Goal: Transaction & Acquisition: Purchase product/service

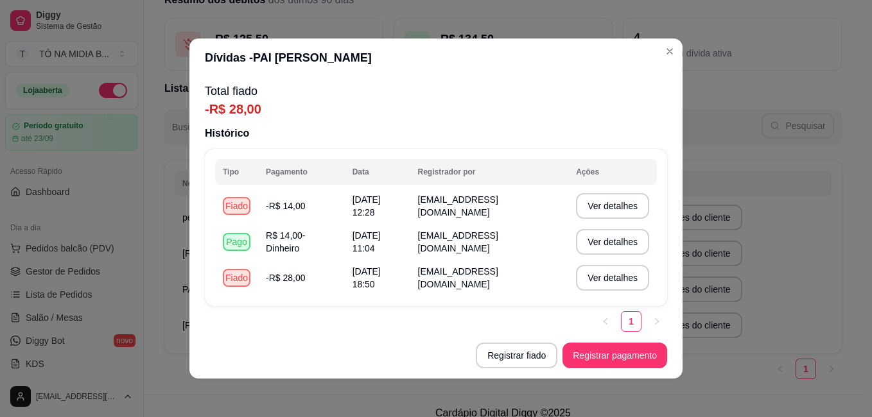
scroll to position [4, 0]
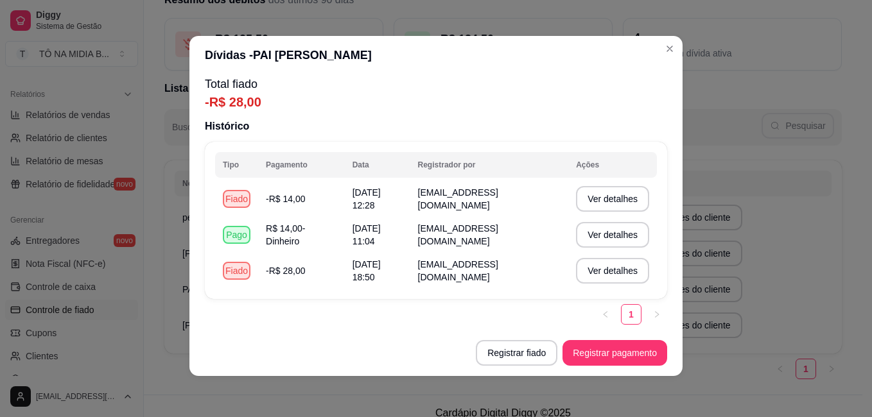
click at [413, 49] on header "Dívidas - PAI [PERSON_NAME]" at bounding box center [435, 55] width 493 height 39
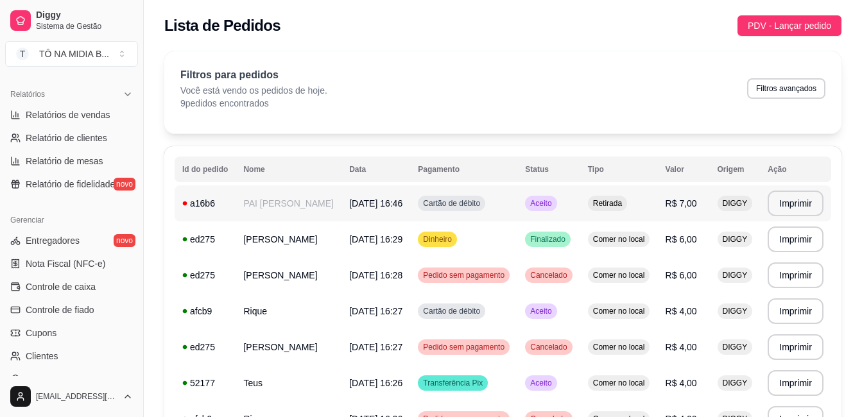
click at [354, 209] on span "[DATE] 16:46" at bounding box center [375, 203] width 53 height 10
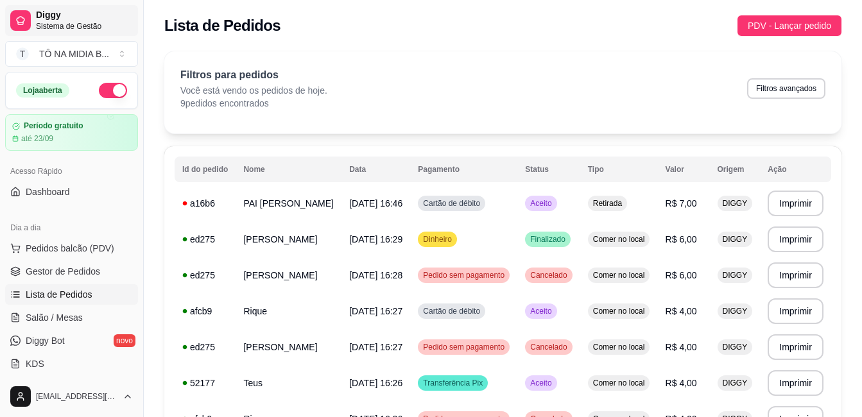
click at [58, 26] on span "Sistema de Gestão" at bounding box center [84, 26] width 97 height 10
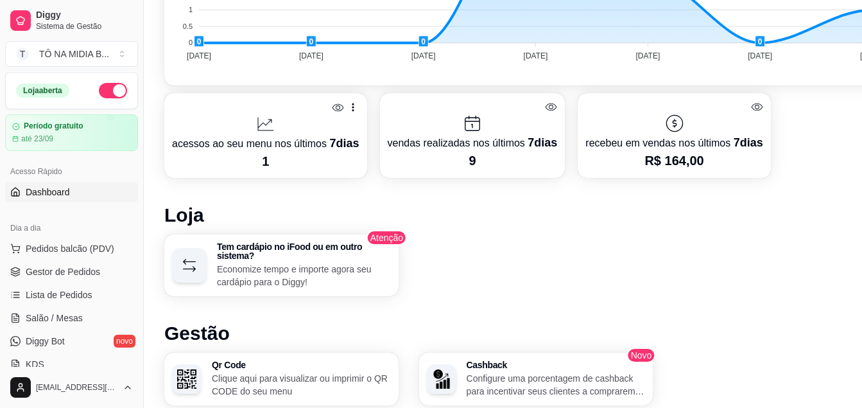
scroll to position [578, 0]
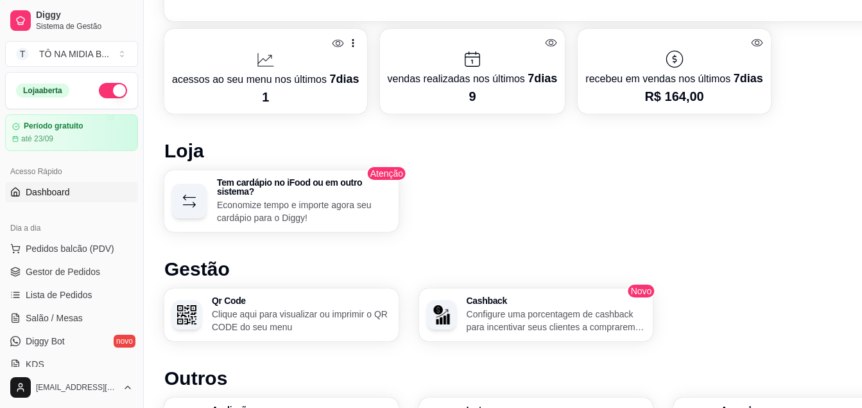
click at [53, 196] on span "Dashboard" at bounding box center [48, 192] width 44 height 13
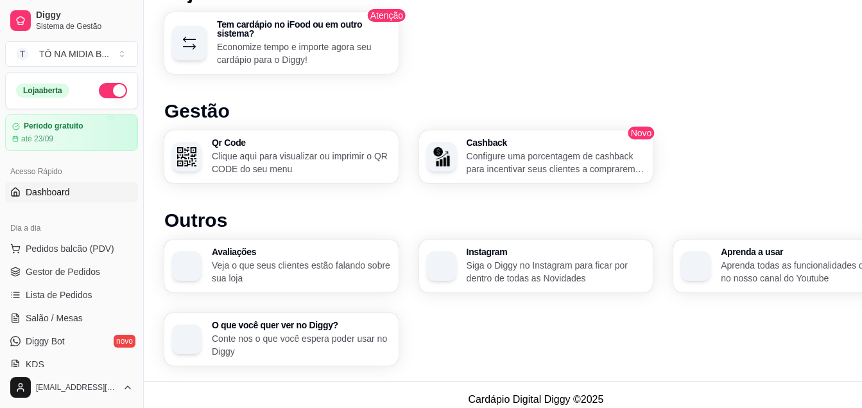
scroll to position [64, 0]
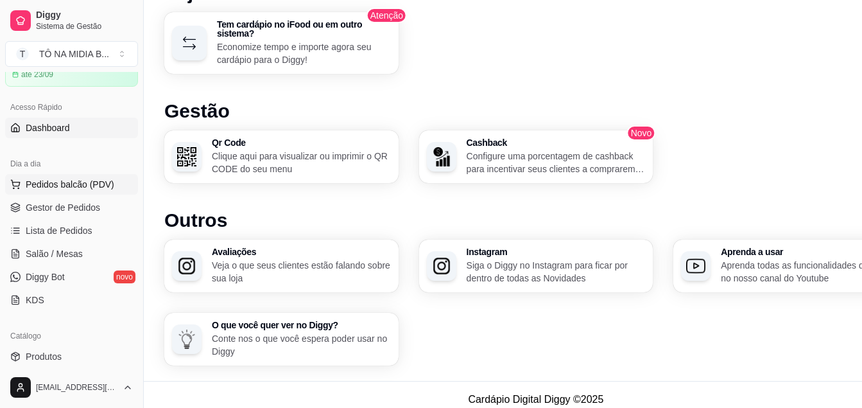
click at [96, 191] on button "Pedidos balcão (PDV)" at bounding box center [71, 184] width 133 height 21
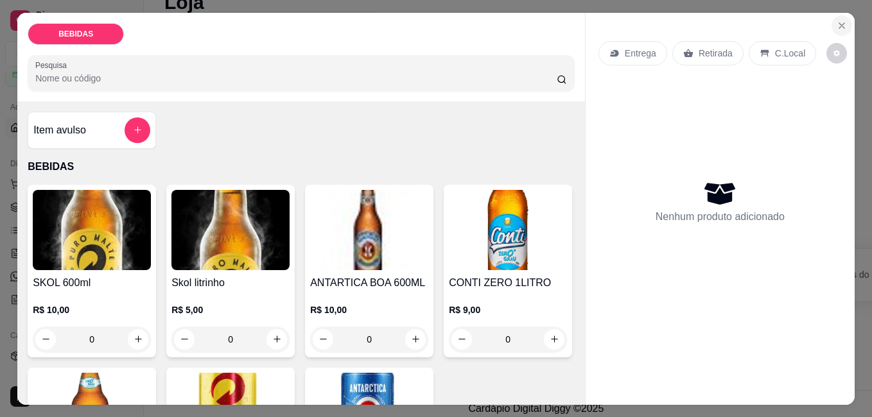
click at [832, 19] on button "Close" at bounding box center [842, 25] width 21 height 21
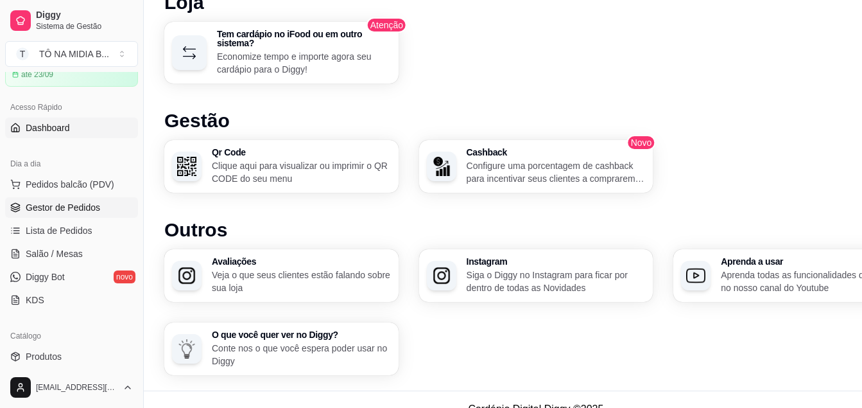
click at [81, 214] on link "Gestor de Pedidos" at bounding box center [71, 207] width 133 height 21
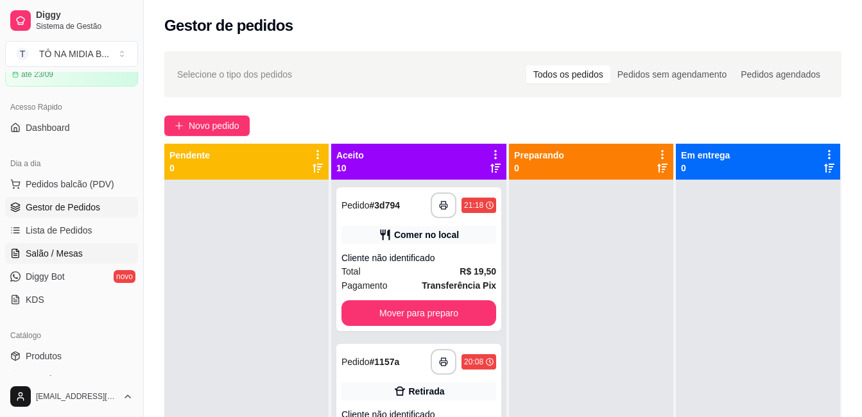
click at [50, 257] on span "Salão / Mesas" at bounding box center [54, 253] width 57 height 13
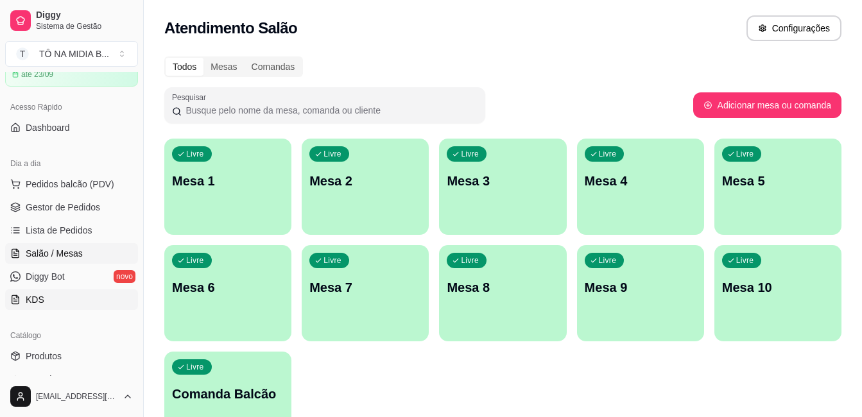
click at [62, 305] on link "KDS" at bounding box center [71, 300] width 133 height 21
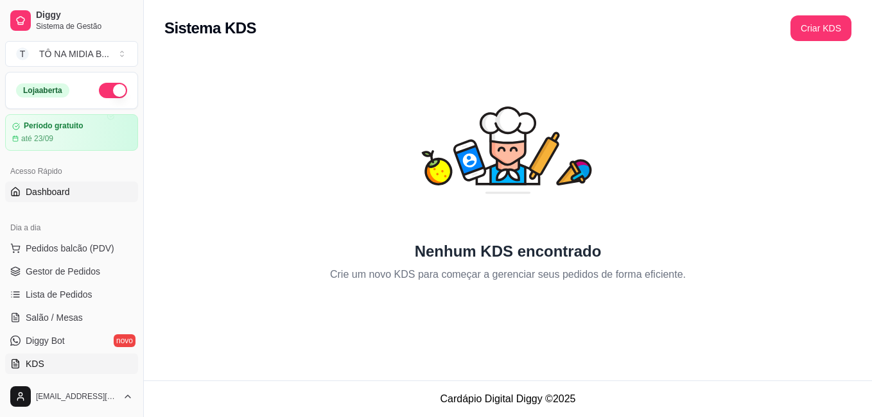
click at [58, 186] on span "Dashboard" at bounding box center [48, 192] width 44 height 13
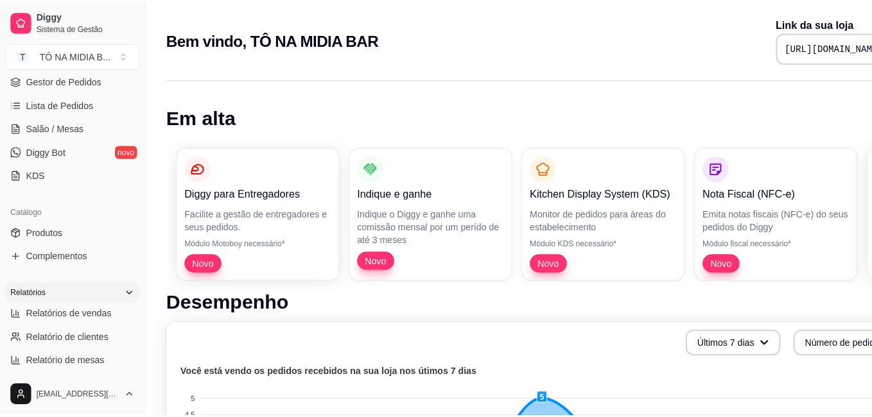
scroll to position [257, 0]
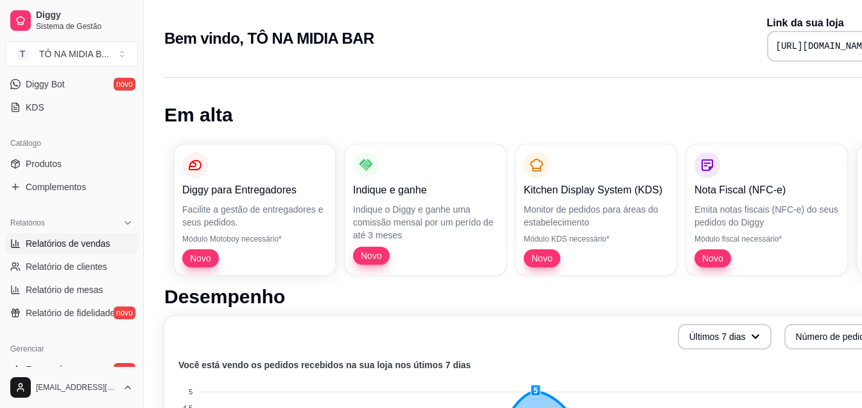
click at [71, 238] on span "Relatórios de vendas" at bounding box center [68, 243] width 85 height 13
select select "ALL"
select select "0"
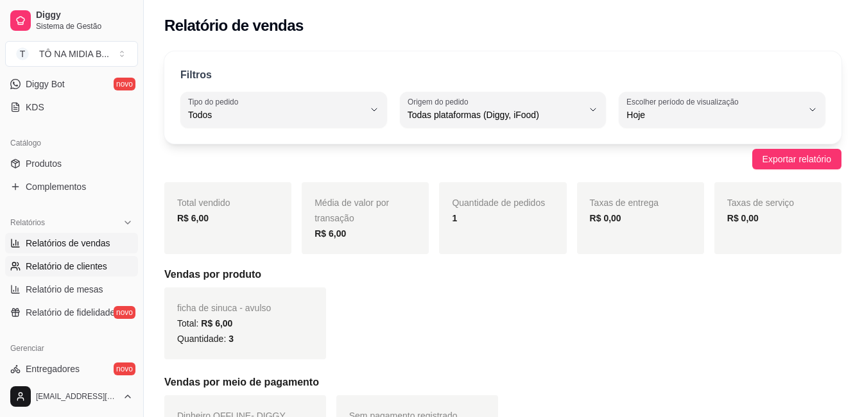
click at [67, 259] on link "Relatório de clientes" at bounding box center [71, 266] width 133 height 21
select select "30"
select select "HIGHEST_TOTAL_SPENT_WITH_ORDERS"
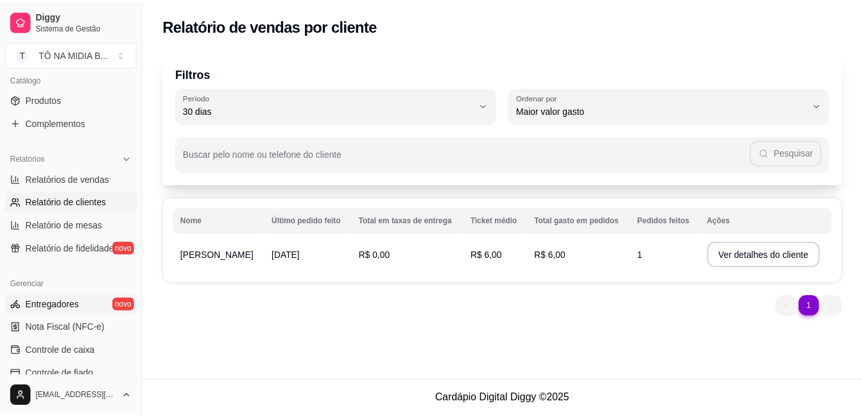
scroll to position [385, 0]
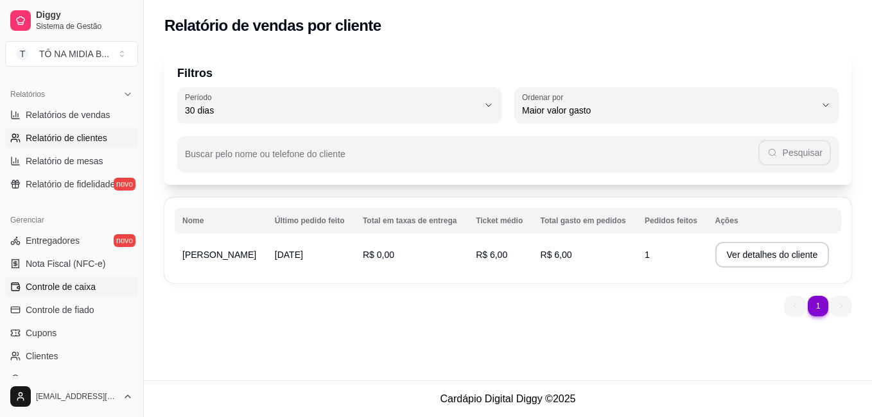
click at [67, 295] on link "Controle de caixa" at bounding box center [71, 287] width 133 height 21
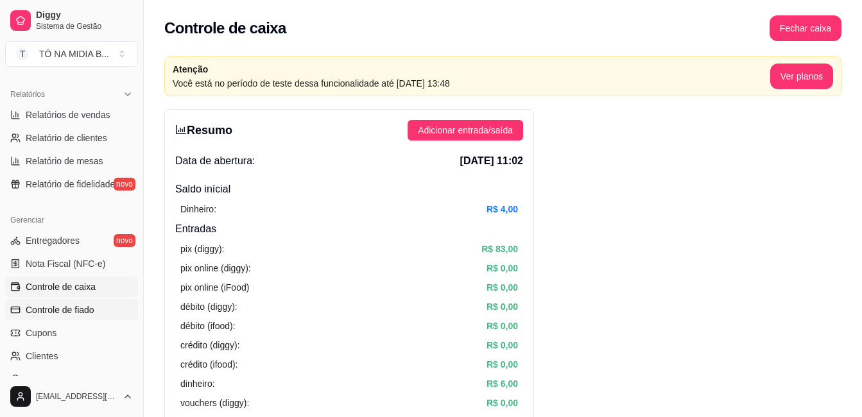
click at [85, 311] on span "Controle de fiado" at bounding box center [60, 310] width 69 height 13
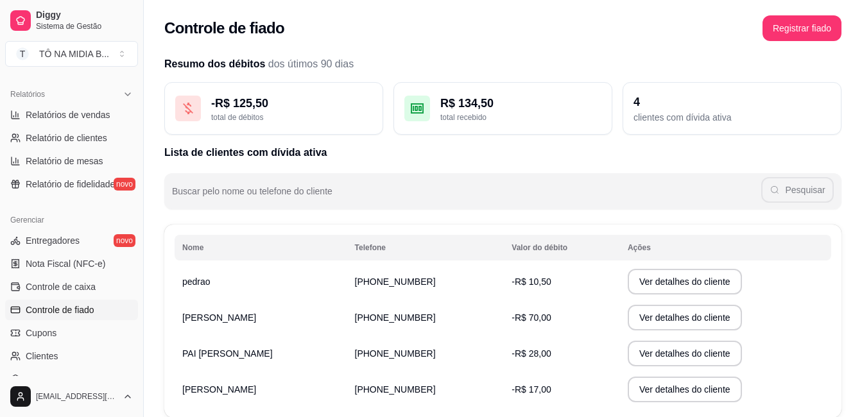
scroll to position [64, 0]
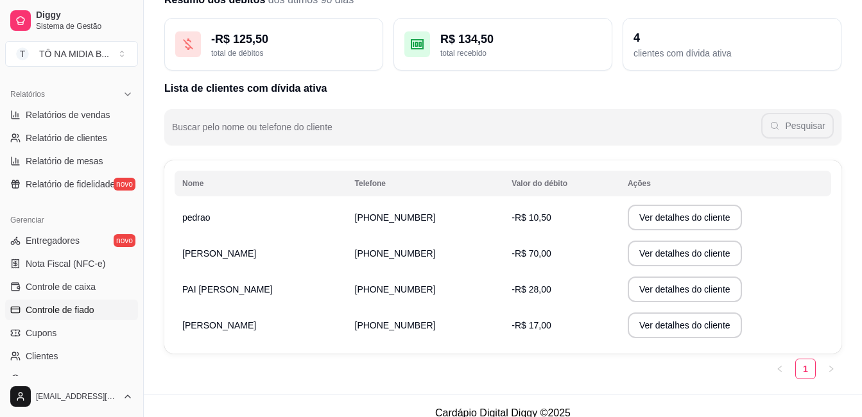
click at [218, 288] on td "PAI [PERSON_NAME]" at bounding box center [261, 290] width 173 height 36
click at [281, 288] on td "PAI [PERSON_NAME]" at bounding box center [261, 290] width 173 height 36
click at [698, 295] on button "Ver detalhes do cliente" at bounding box center [685, 289] width 110 height 25
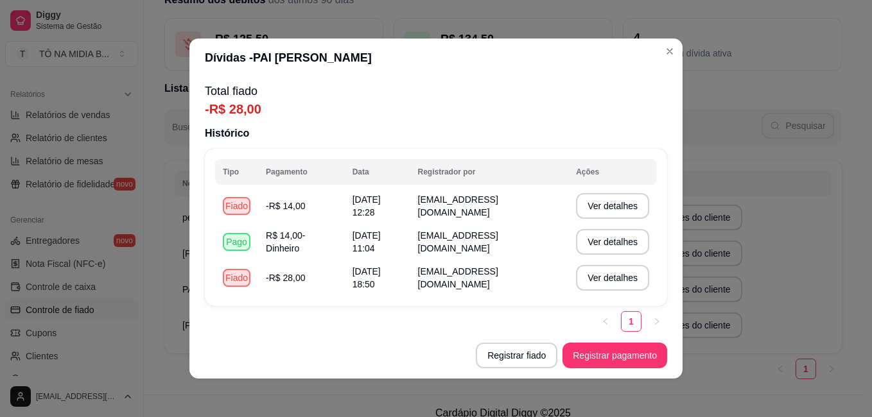
click at [659, 64] on header "Dívidas - PAI [PERSON_NAME]" at bounding box center [435, 58] width 493 height 39
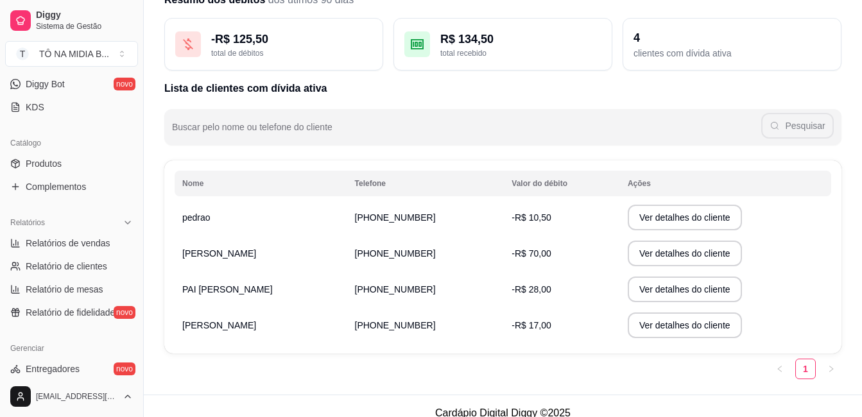
scroll to position [128, 0]
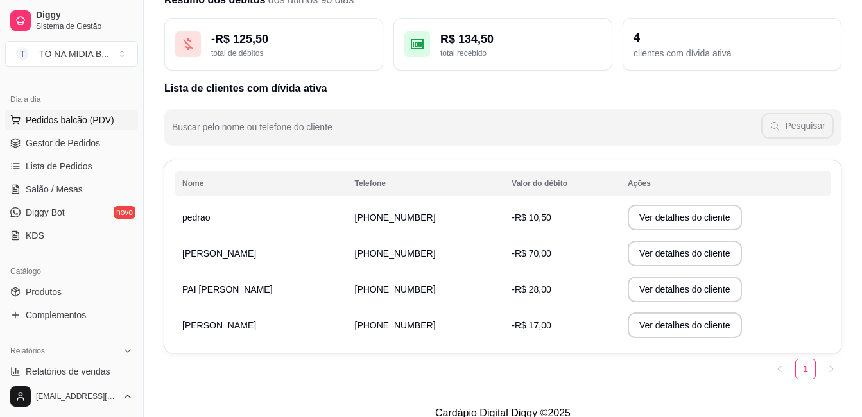
click at [101, 126] on span "Pedidos balcão (PDV)" at bounding box center [70, 120] width 89 height 13
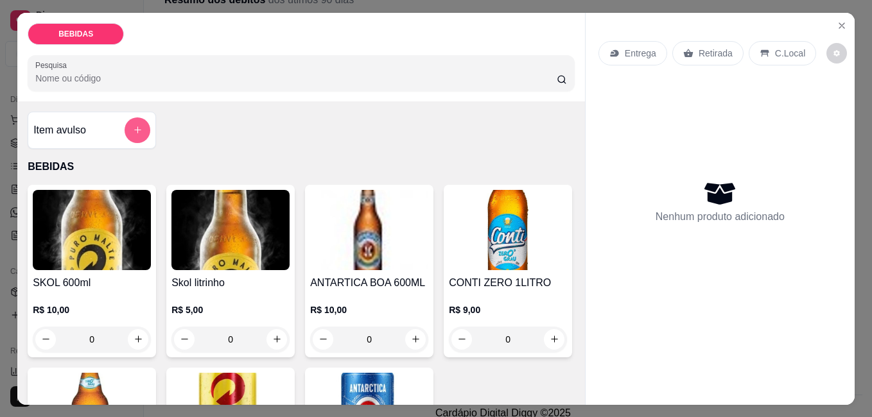
click at [136, 126] on icon "add-separate-item" at bounding box center [138, 130] width 10 height 10
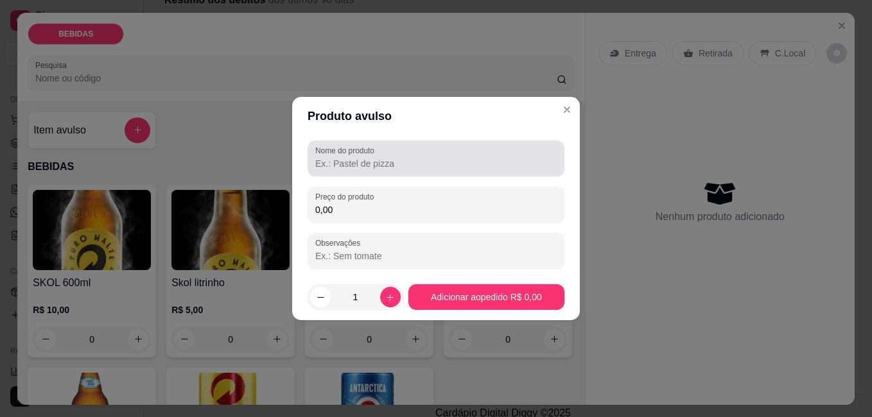
drag, startPoint x: 361, startPoint y: 148, endPoint x: 361, endPoint y: 165, distance: 17.3
click at [361, 162] on div "Nome do produto" at bounding box center [436, 159] width 257 height 36
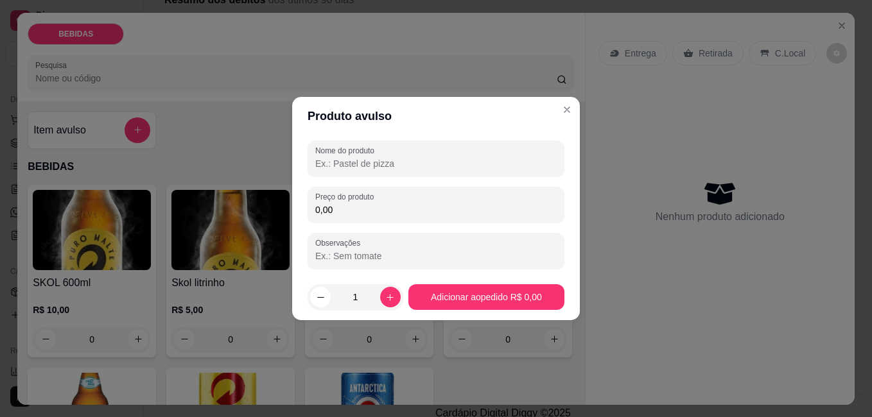
click at [360, 166] on input "Nome do produto" at bounding box center [435, 163] width 241 height 13
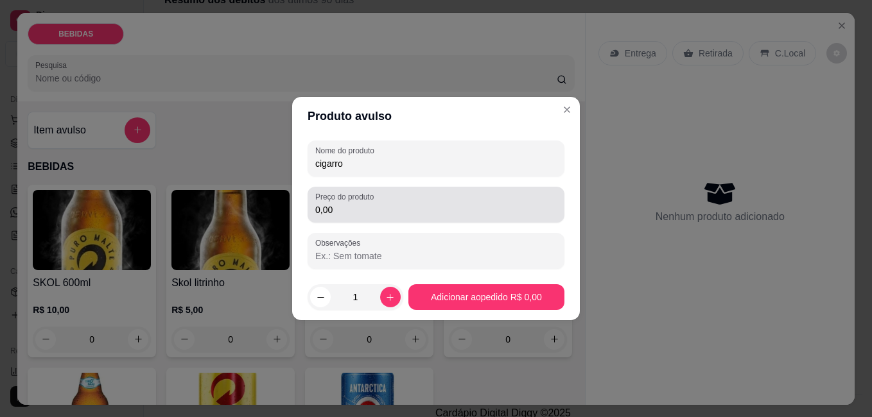
type input "cigarro"
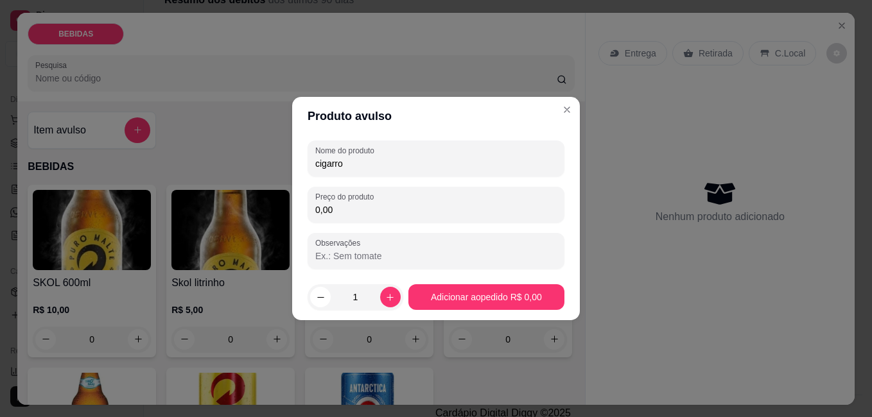
click at [359, 205] on input "0,00" at bounding box center [435, 210] width 241 height 13
type input "7,00"
click at [387, 297] on icon "increase-product-quantity" at bounding box center [390, 297] width 7 height 7
type input "2"
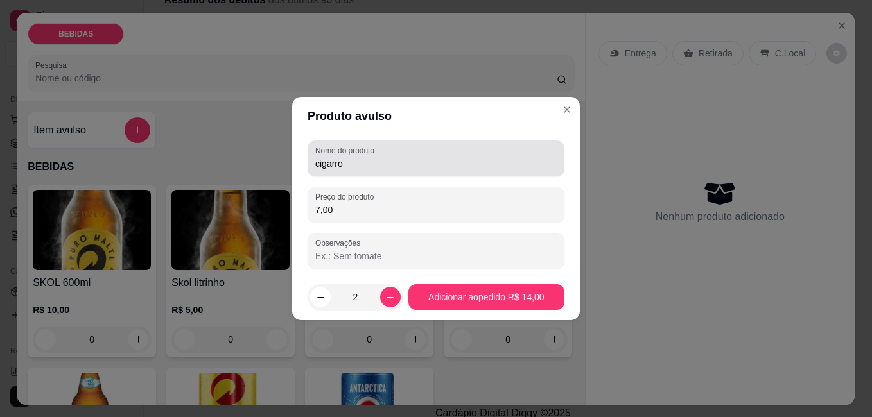
click at [371, 164] on input "cigarro" at bounding box center [435, 163] width 241 height 13
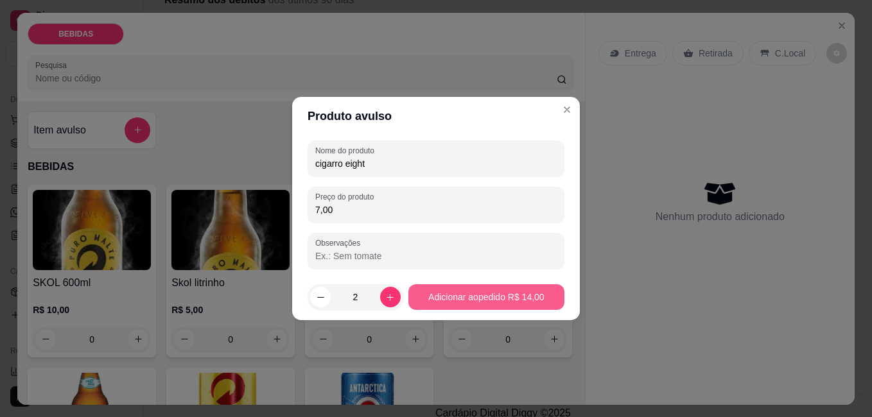
type input "cigarro eight"
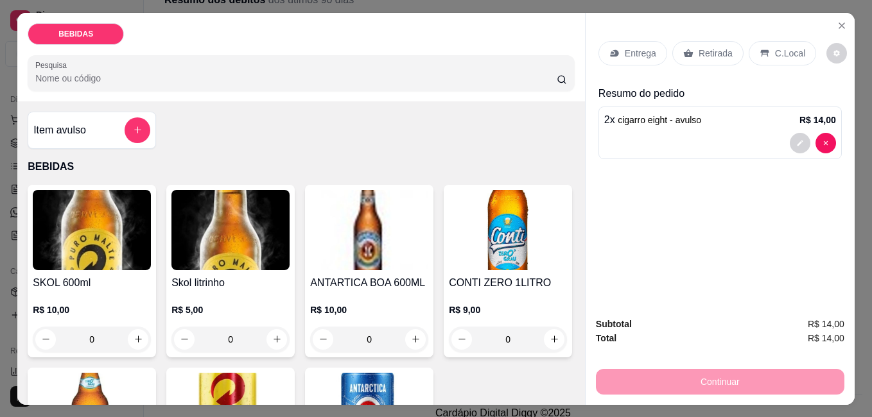
click at [788, 50] on p "C.Local" at bounding box center [790, 53] width 30 height 13
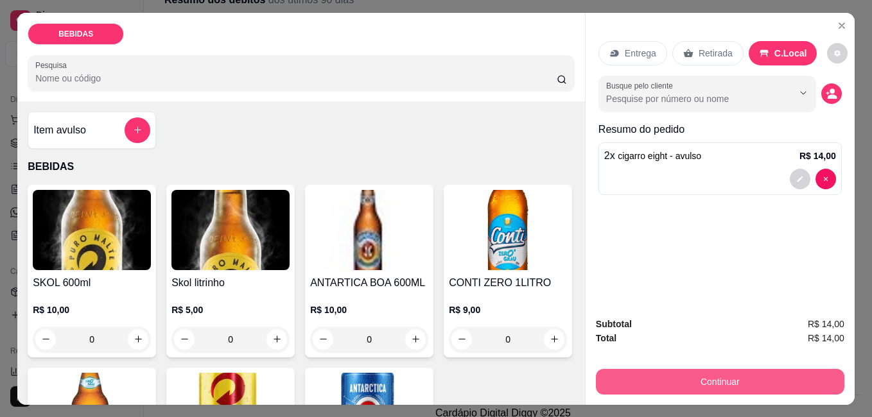
click at [771, 379] on button "Continuar" at bounding box center [720, 382] width 249 height 26
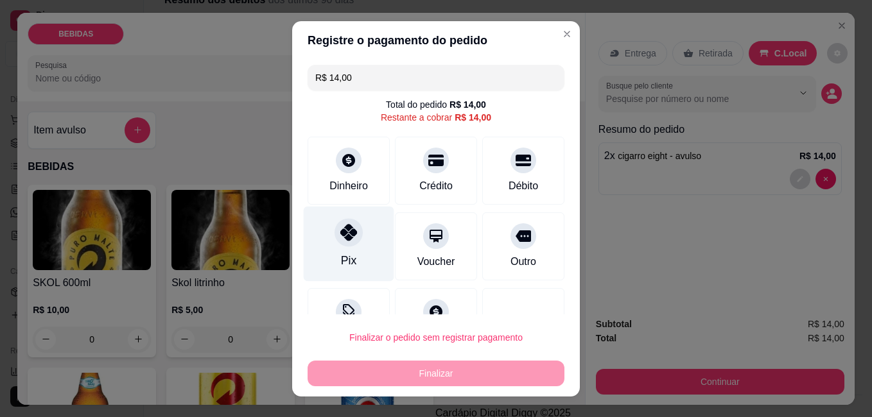
click at [350, 254] on div "Pix" at bounding box center [349, 243] width 91 height 75
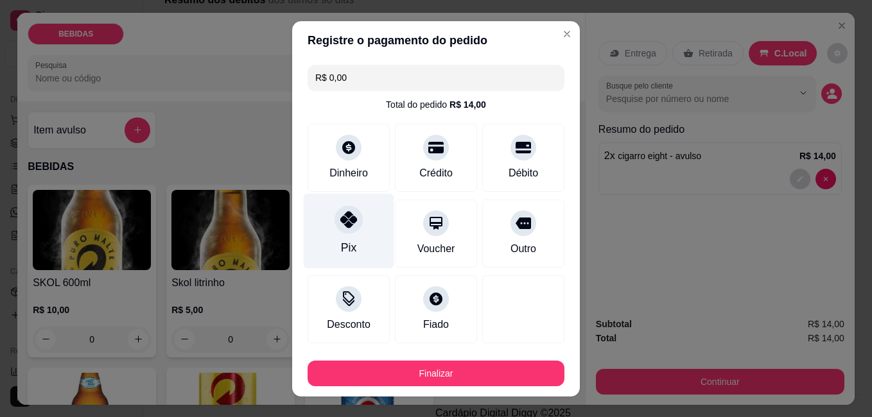
click at [341, 246] on div "Pix" at bounding box center [348, 248] width 15 height 17
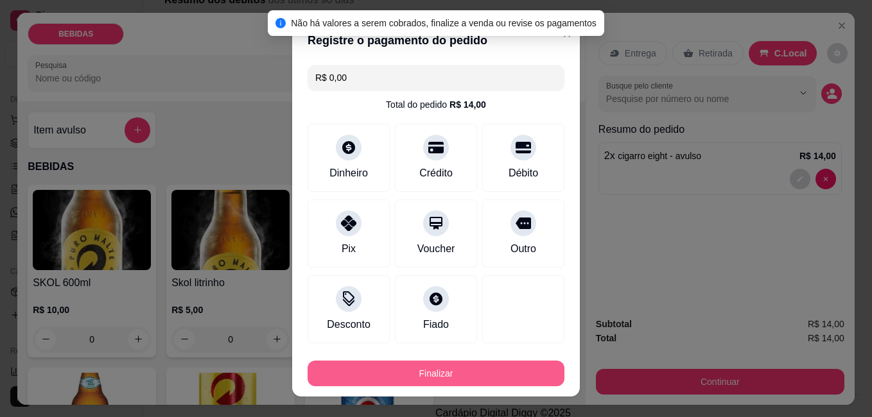
click at [434, 365] on button "Finalizar" at bounding box center [436, 374] width 257 height 26
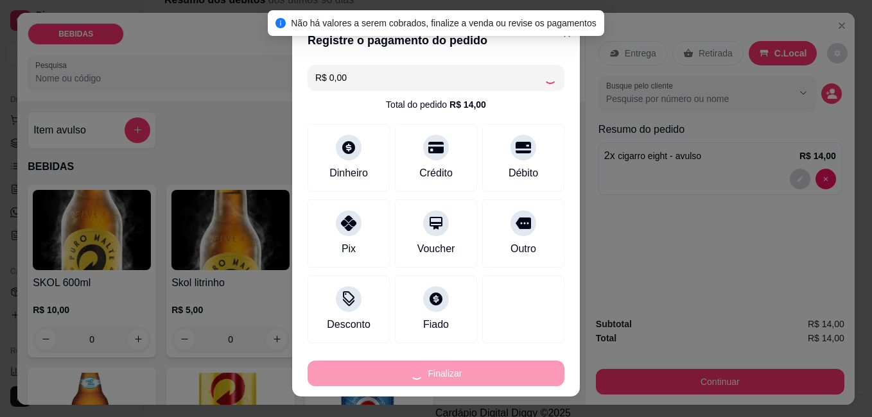
type input "-R$ 14,00"
